Goal: Complete application form

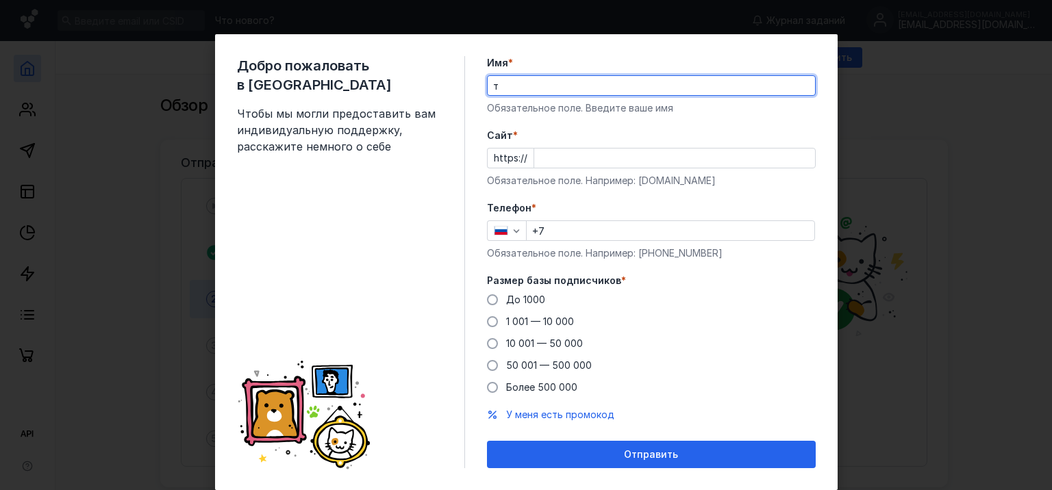
type input "[PERSON_NAME]"
type input "[PHONE_NUMBER]"
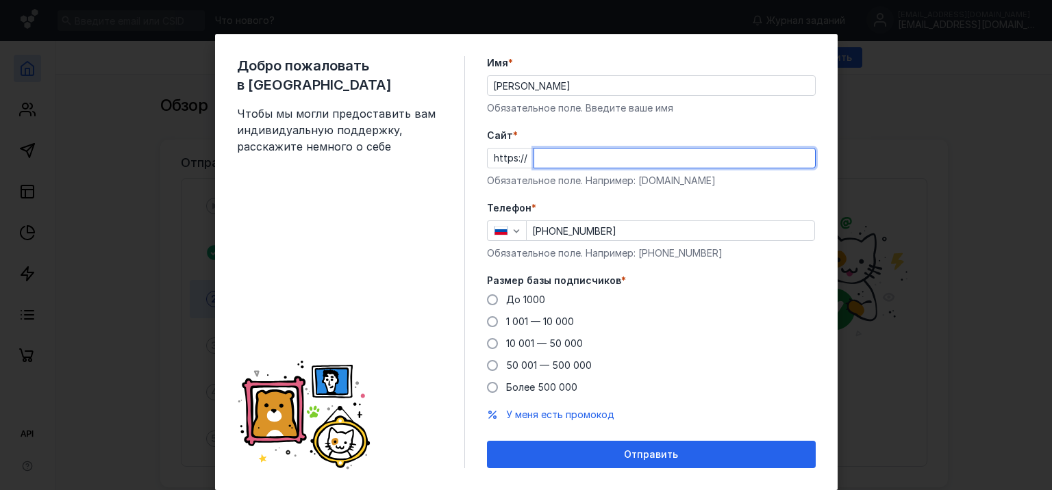
click at [625, 161] on input "Cайт *" at bounding box center [674, 158] width 281 height 19
type input "ь"
type input "[DOMAIN_NAME]"
click at [670, 199] on form "Имя * [PERSON_NAME] Обязательное поле. Введите ваше имя [PERSON_NAME] * https:/…" at bounding box center [651, 262] width 329 height 412
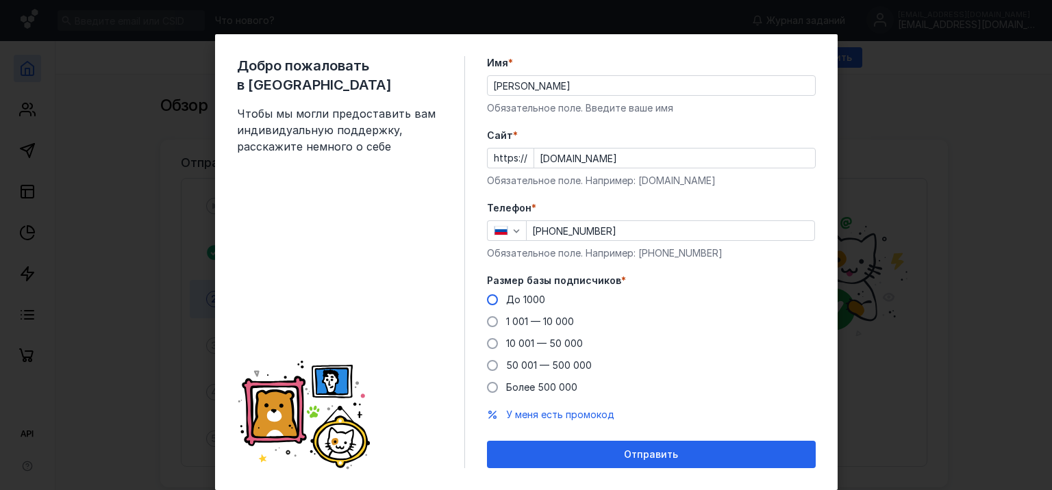
click at [489, 299] on span at bounding box center [492, 300] width 11 height 11
click at [0, 0] on input "До 1000" at bounding box center [0, 0] width 0 height 0
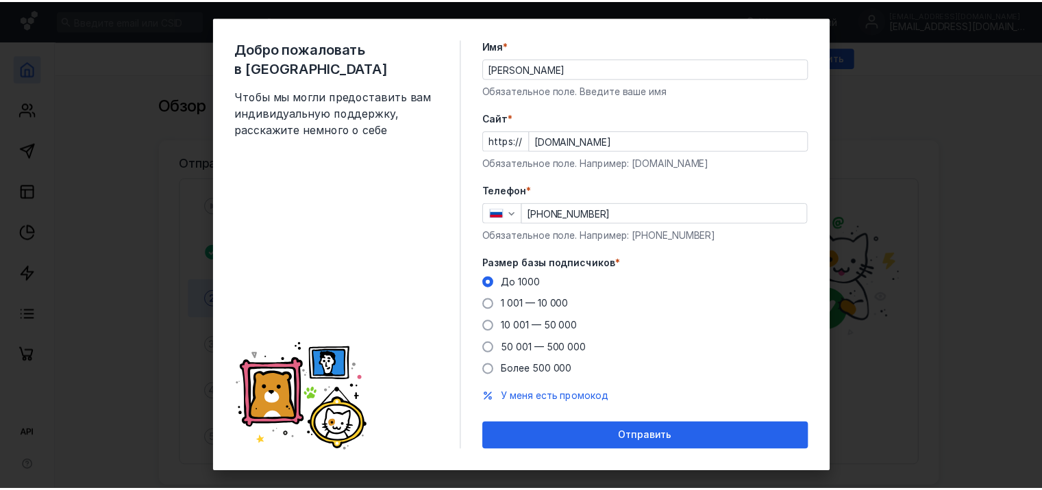
scroll to position [34, 0]
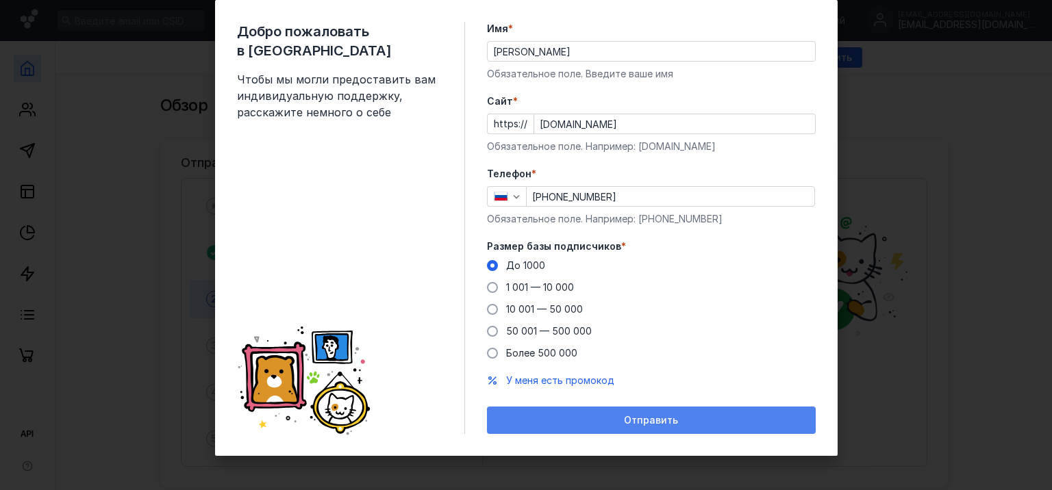
click at [547, 412] on div "Отправить" at bounding box center [651, 420] width 329 height 27
